Goal: Information Seeking & Learning: Learn about a topic

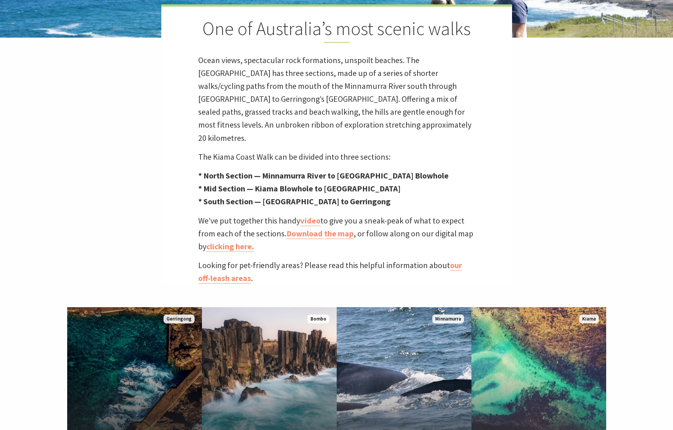
scroll to position [243, 0]
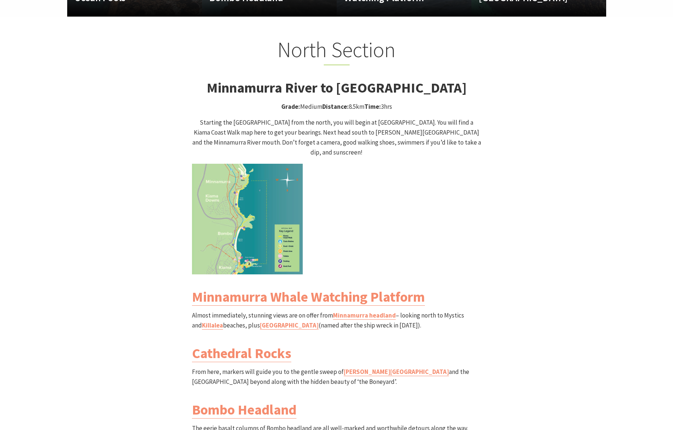
scroll to position [754, 0]
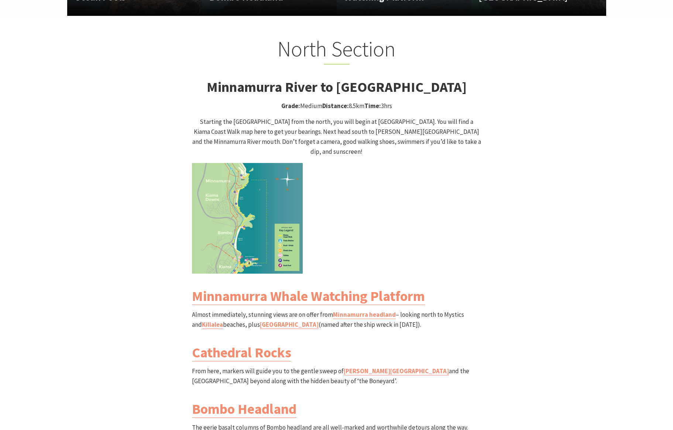
click at [257, 216] on img at bounding box center [247, 218] width 111 height 111
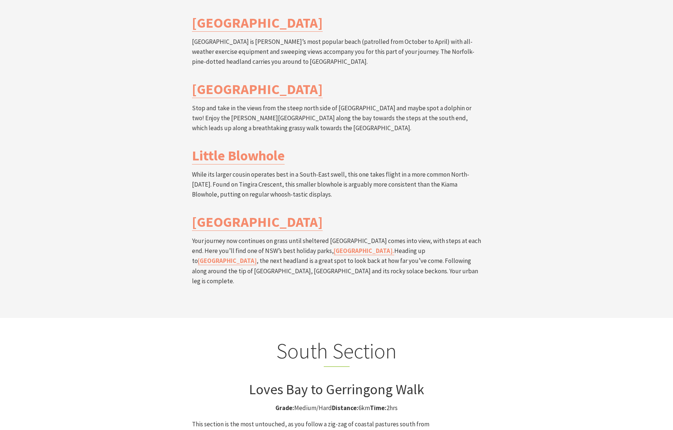
scroll to position [1656, 0]
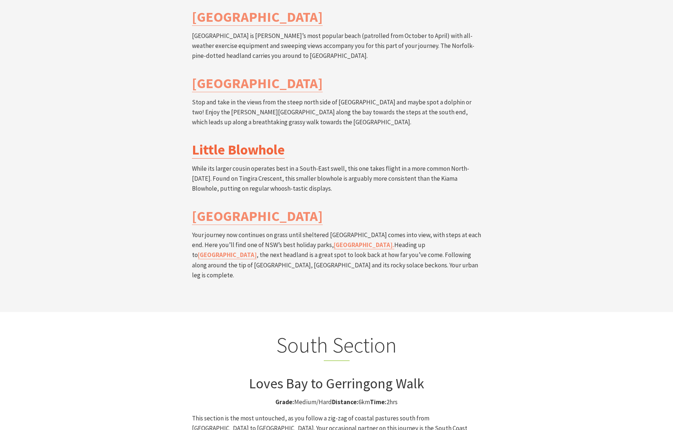
click at [253, 141] on link "Little Blowhole" at bounding box center [238, 150] width 93 height 18
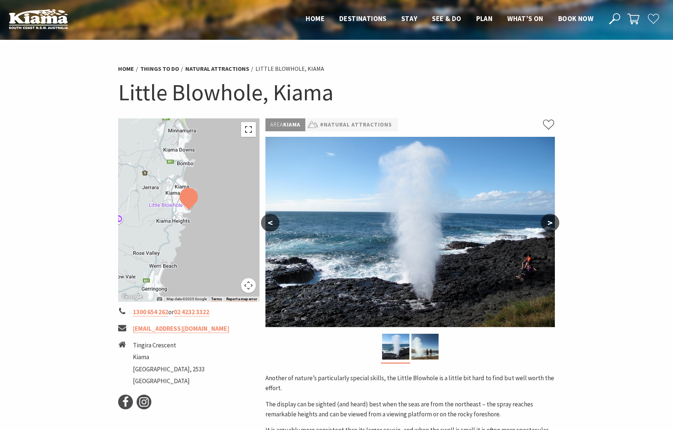
click at [247, 128] on button "Toggle fullscreen view" at bounding box center [248, 129] width 15 height 15
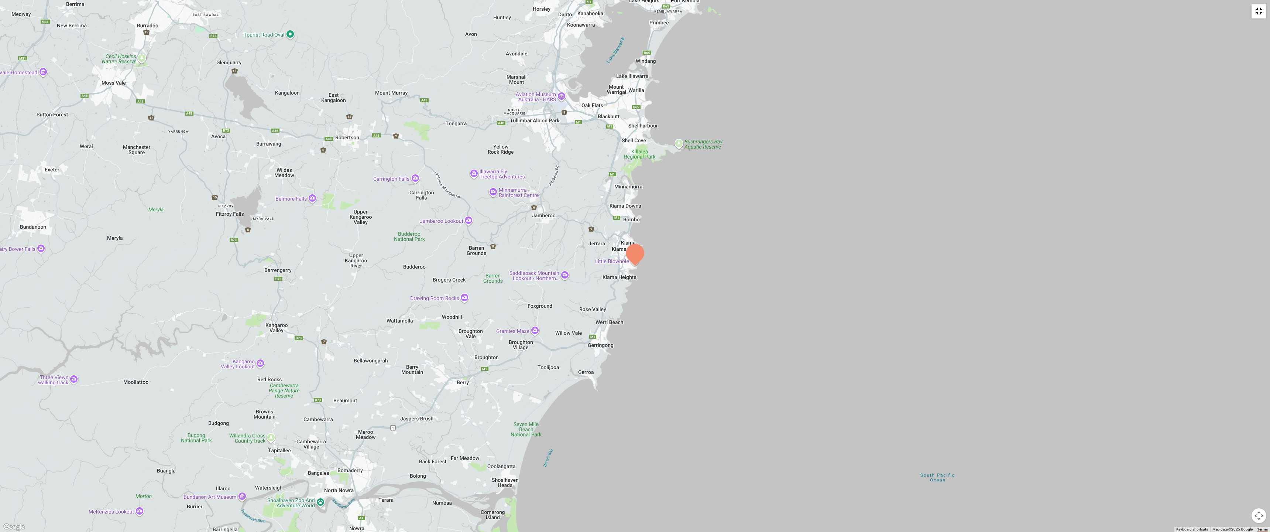
click at [673, 14] on button "Toggle fullscreen view" at bounding box center [1258, 11] width 15 height 15
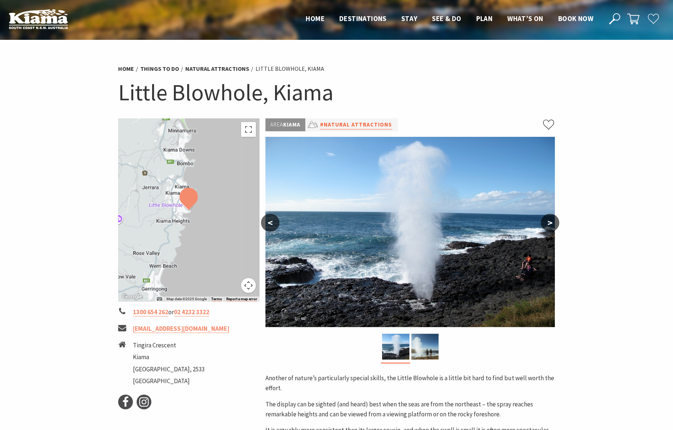
click at [346, 124] on link "#Natural Attractions" at bounding box center [356, 124] width 72 height 9
